Goal: Find specific page/section: Find specific page/section

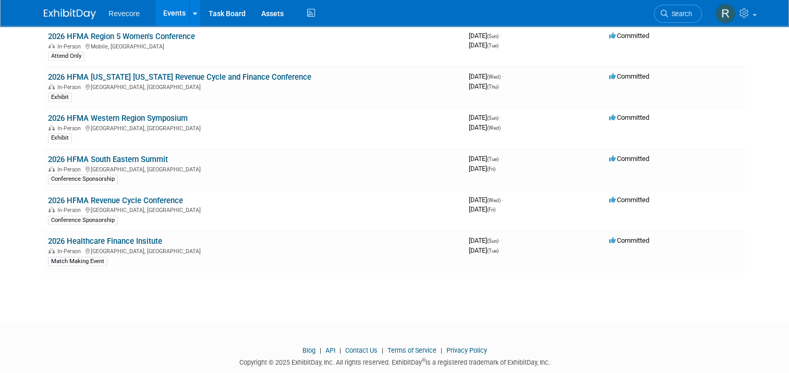
scroll to position [1204, 0]
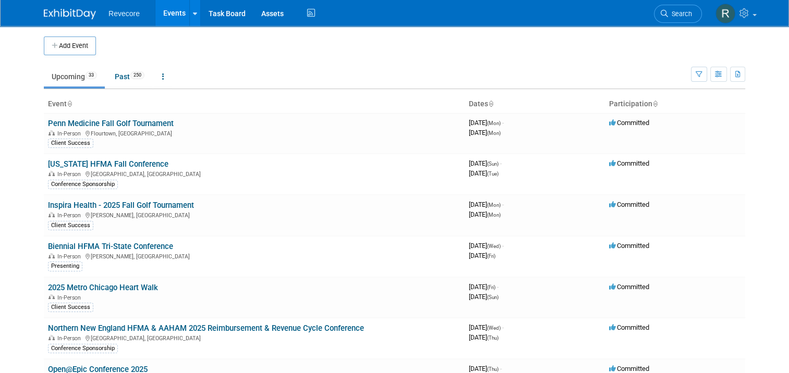
scroll to position [912, 0]
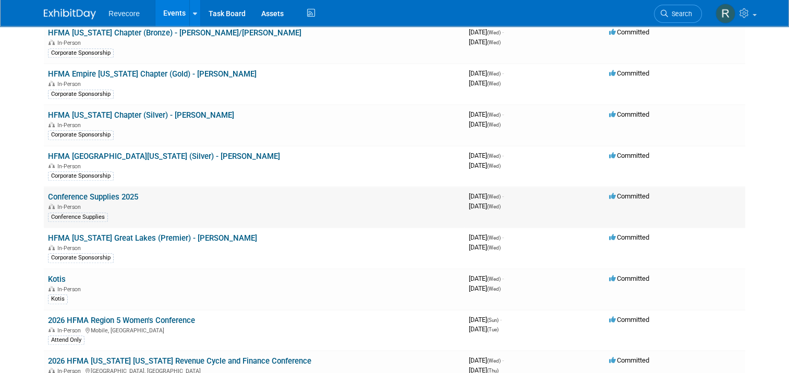
click at [99, 192] on link "Conference Supplies 2025" at bounding box center [93, 196] width 90 height 9
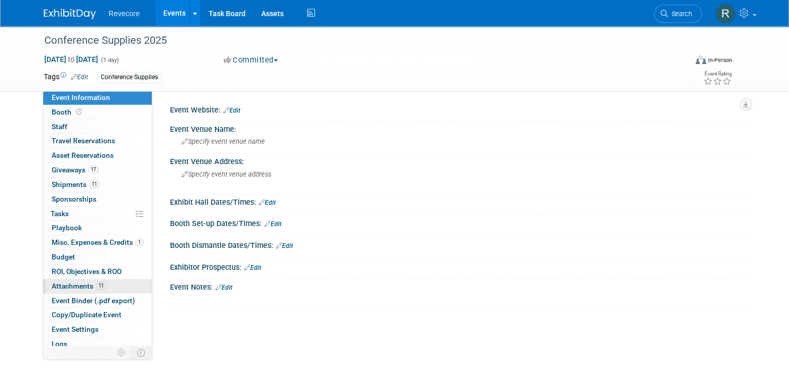
click at [88, 280] on link "11 Attachments 11" at bounding box center [97, 287] width 109 height 14
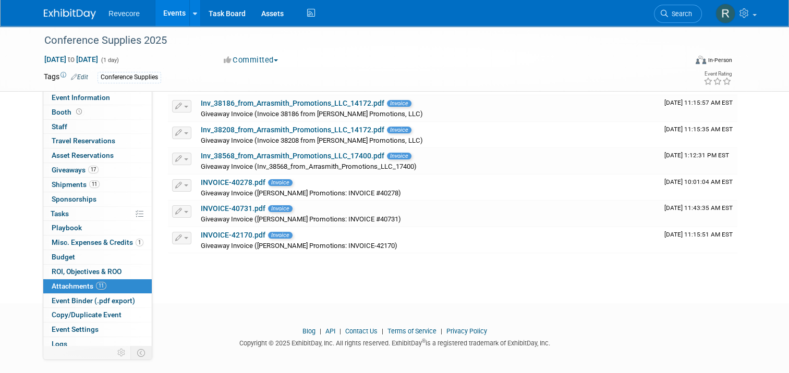
scroll to position [191, 0]
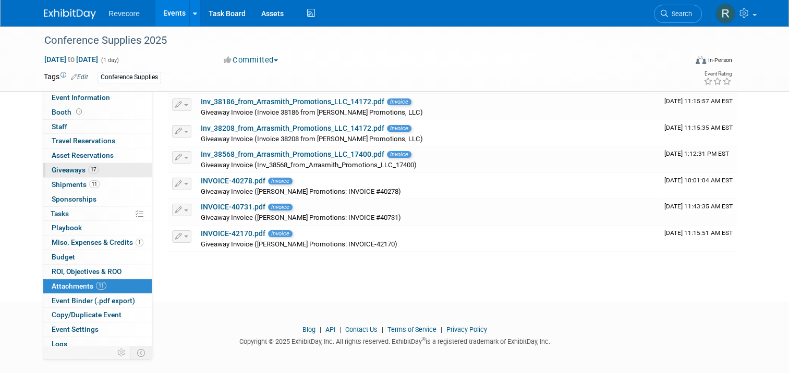
click at [91, 171] on span "17" at bounding box center [93, 170] width 10 height 8
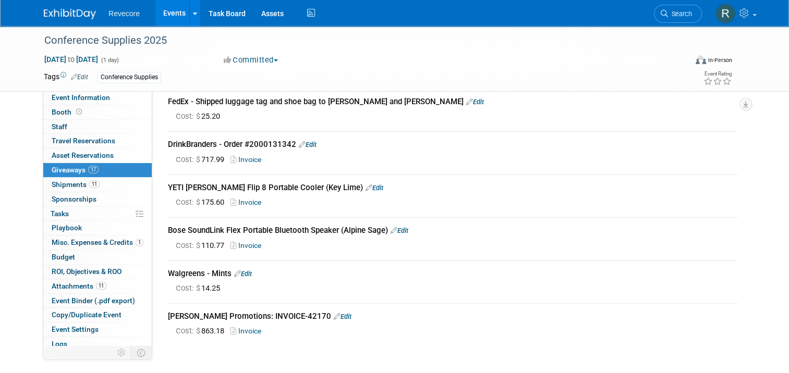
scroll to position [689, 0]
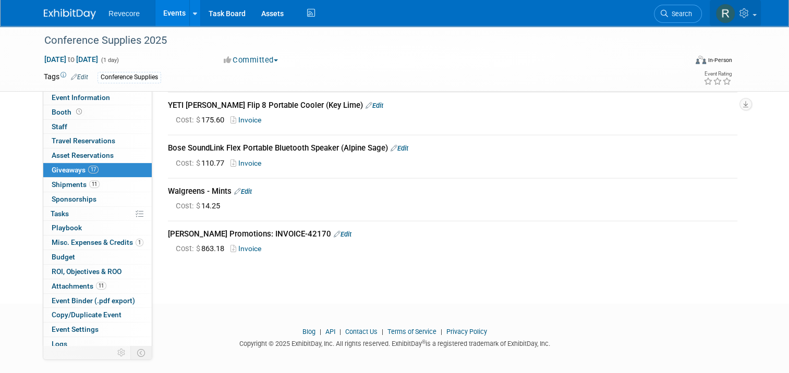
drag, startPoint x: 763, startPoint y: 14, endPoint x: 764, endPoint y: 79, distance: 65.7
click at [757, 14] on span at bounding box center [755, 15] width 4 height 2
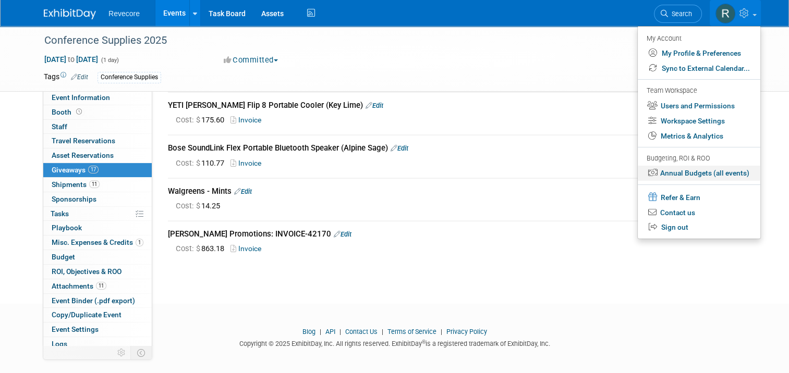
click at [722, 173] on link "Annual Budgets (all events)" at bounding box center [699, 173] width 123 height 15
